Goal: Information Seeking & Learning: Check status

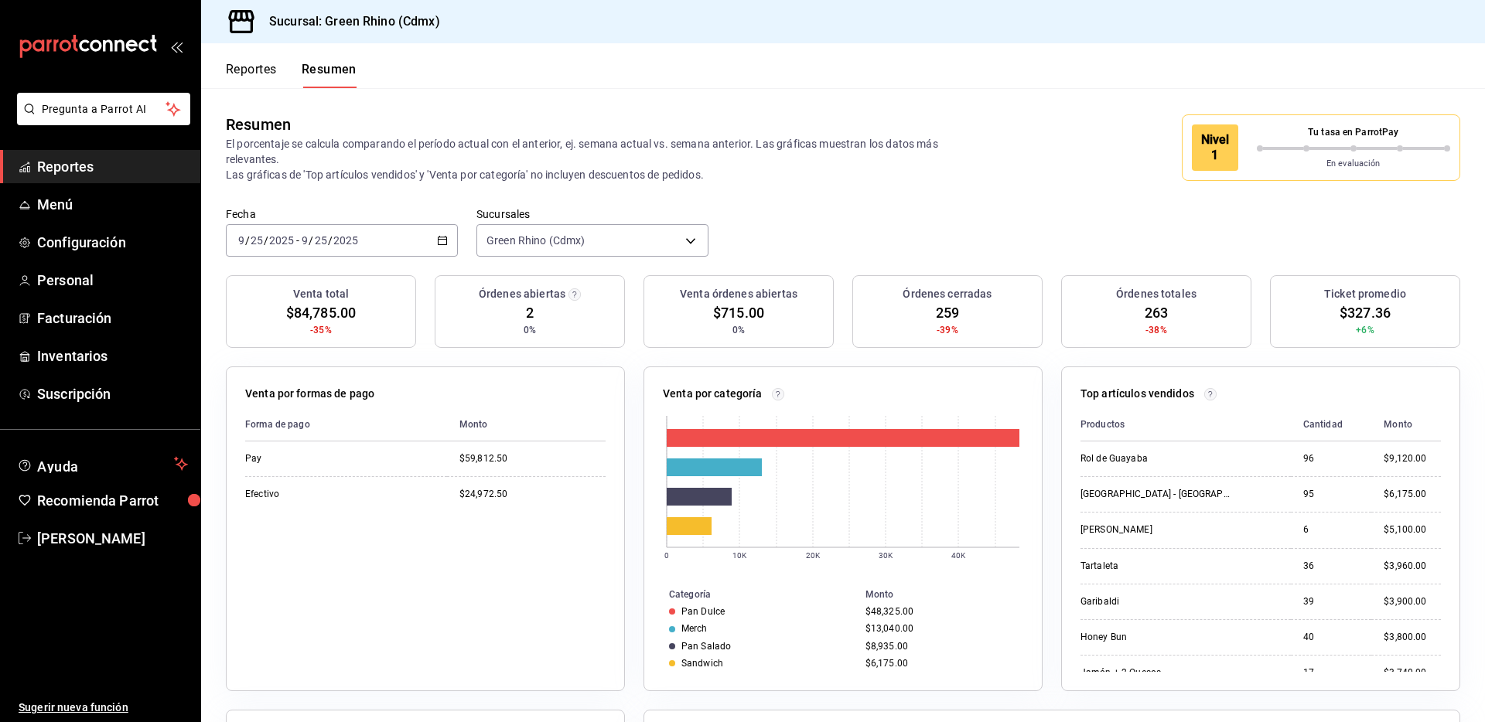
click at [243, 82] on button "Reportes" at bounding box center [251, 75] width 51 height 26
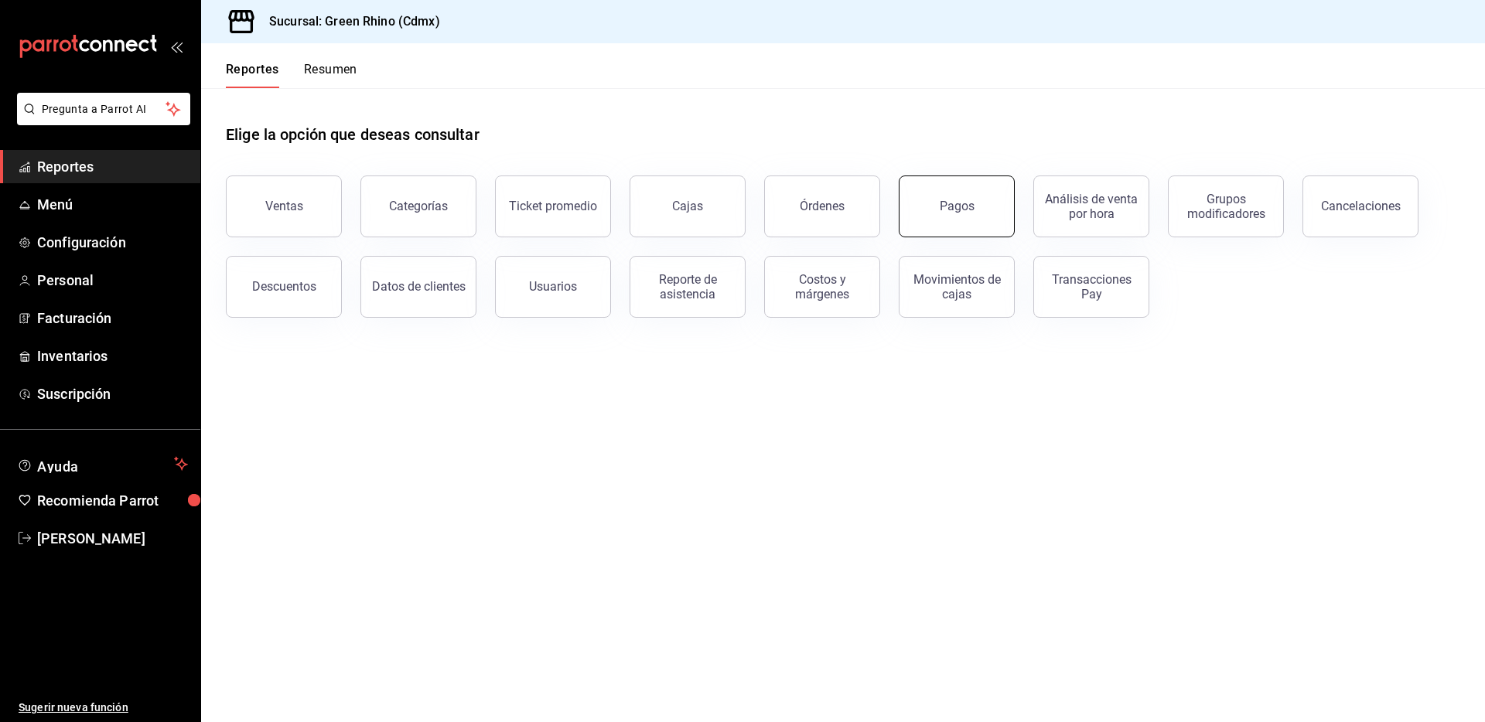
click at [950, 224] on button "Pagos" at bounding box center [956, 207] width 116 height 62
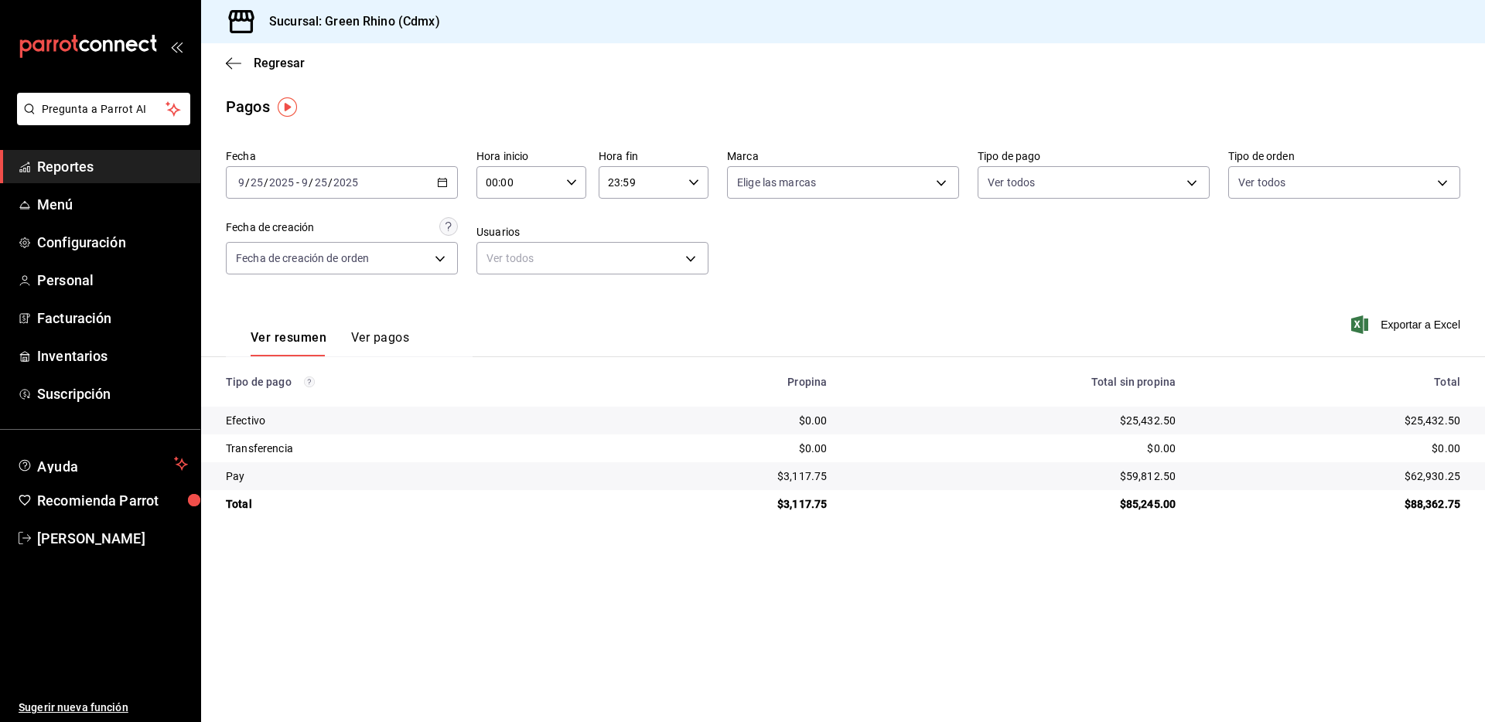
click at [1436, 415] on div "$25,432.50" at bounding box center [1330, 420] width 260 height 15
